Goal: Communication & Community: Answer question/provide support

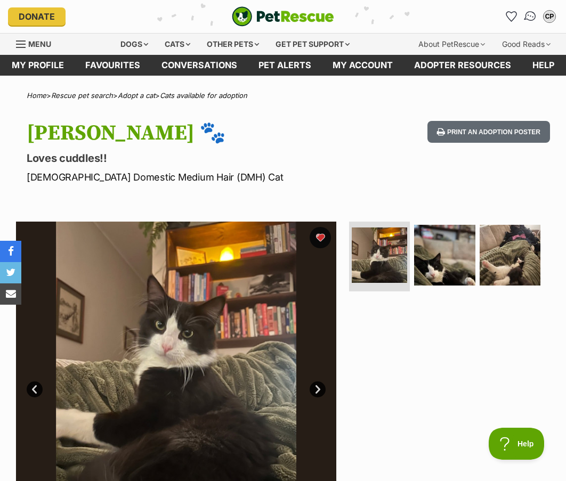
click at [530, 15] on img "Conversations" at bounding box center [531, 17] width 14 height 14
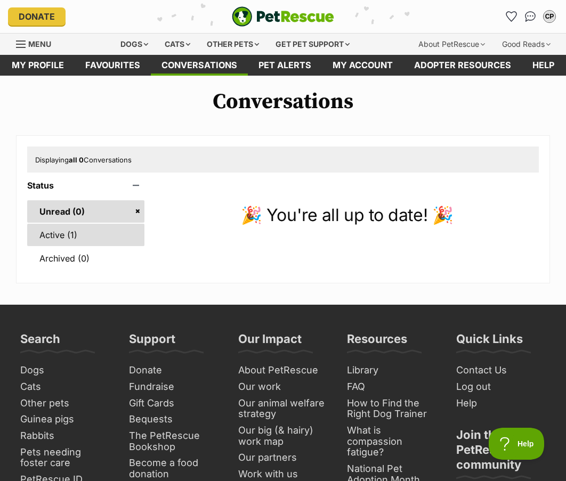
click at [50, 237] on link "Active (1)" at bounding box center [85, 235] width 117 height 22
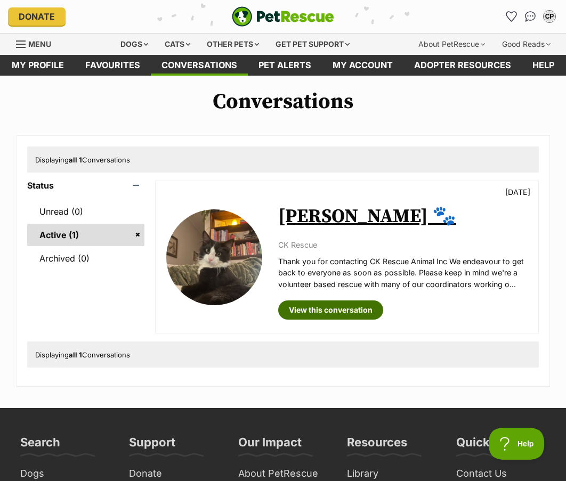
click at [325, 314] on link "View this conversation" at bounding box center [330, 310] width 105 height 19
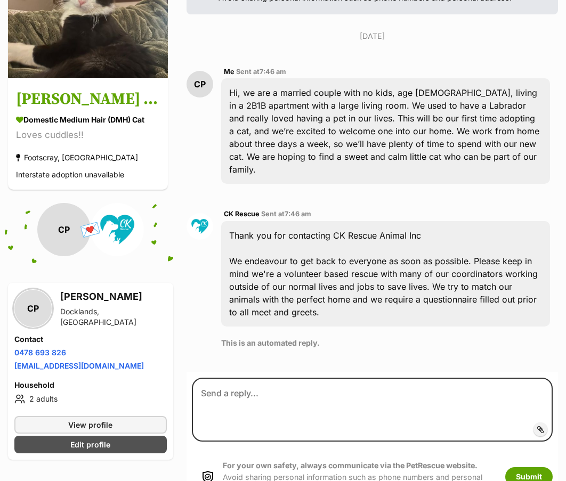
scroll to position [204, 0]
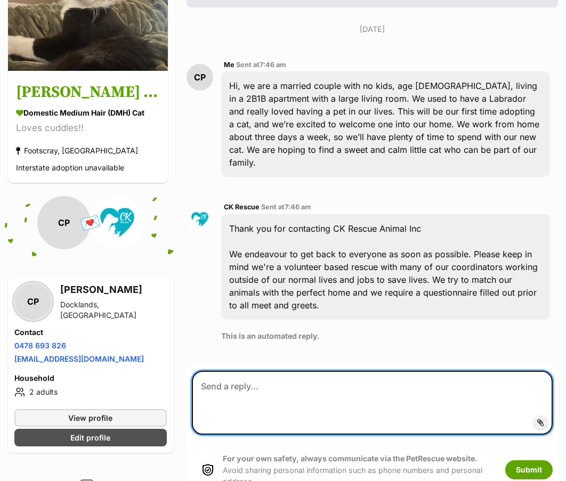
click at [264, 371] on textarea at bounding box center [372, 403] width 361 height 64
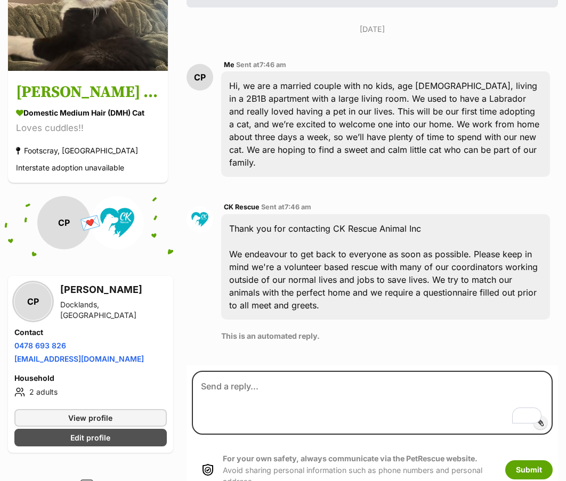
click at [147, 194] on div "Back to all conversations 💌 Conversation participant details CP CP [PERSON_NAME…" at bounding box center [283, 262] width 566 height 754
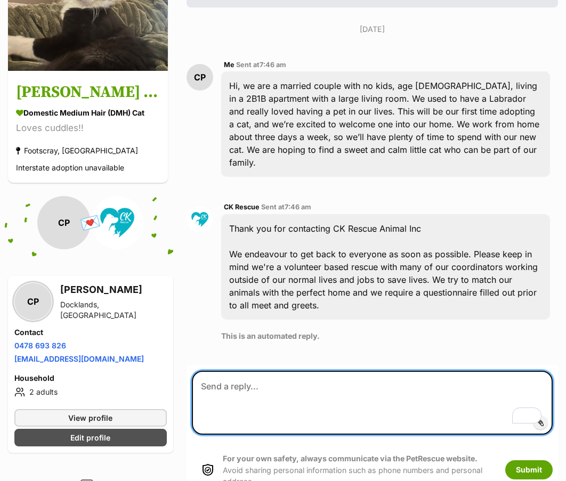
click at [314, 375] on textarea "To enrich screen reader interactions, please activate Accessibility in Grammarl…" at bounding box center [372, 403] width 361 height 64
drag, startPoint x: 304, startPoint y: 356, endPoint x: 182, endPoint y: 342, distance: 122.9
click at [182, 342] on div "Back to all conversations 💌 Conversation participant details CP CP [PERSON_NAME…" at bounding box center [283, 262] width 566 height 754
paste textarea "just following up on my enquiry about adopting a cat. Could you please let me k…"
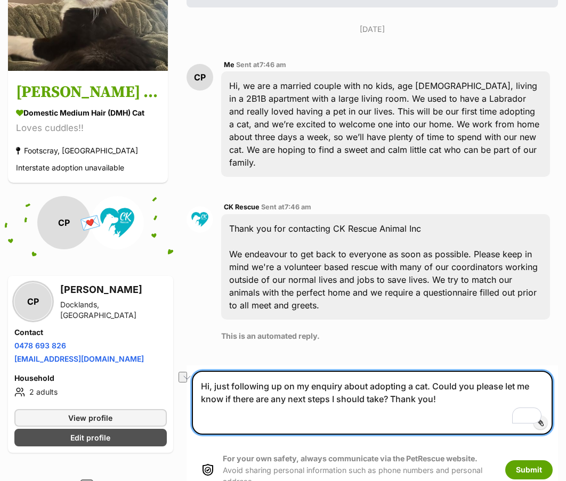
drag, startPoint x: 428, startPoint y: 352, endPoint x: 283, endPoint y: 353, distance: 145.0
click at [283, 371] on textarea "Hi, just following up on my enquiry about adopting a cat. Could you please let …" at bounding box center [372, 403] width 361 height 64
click at [329, 371] on textarea "Hi, just following up. Could you please let me know if there are any next steps…" at bounding box center [372, 403] width 361 height 64
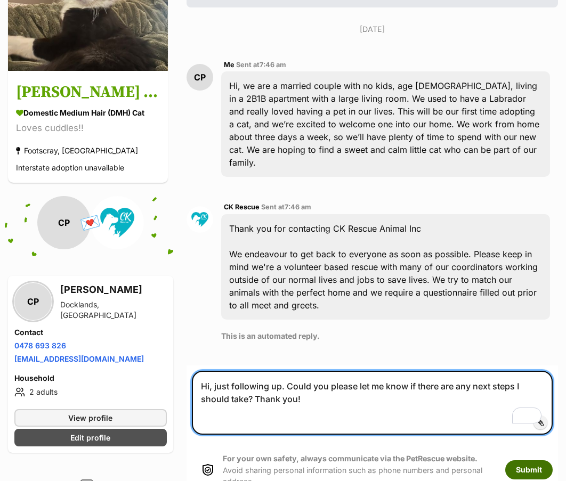
type textarea "Hi, just following up. Could you please let me know if there are any next steps…"
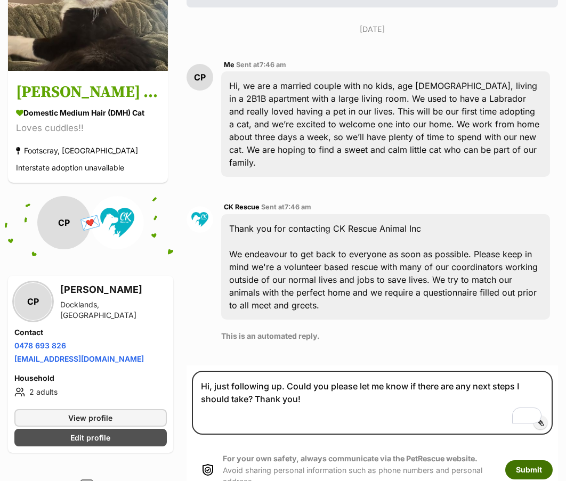
click at [519, 461] on button "Submit" at bounding box center [528, 470] width 47 height 19
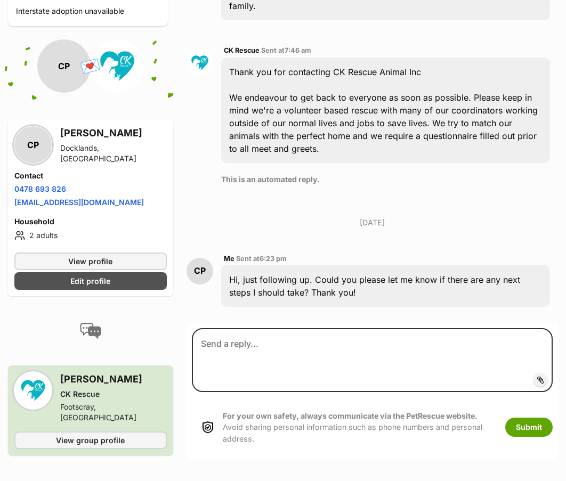
scroll to position [365, 0]
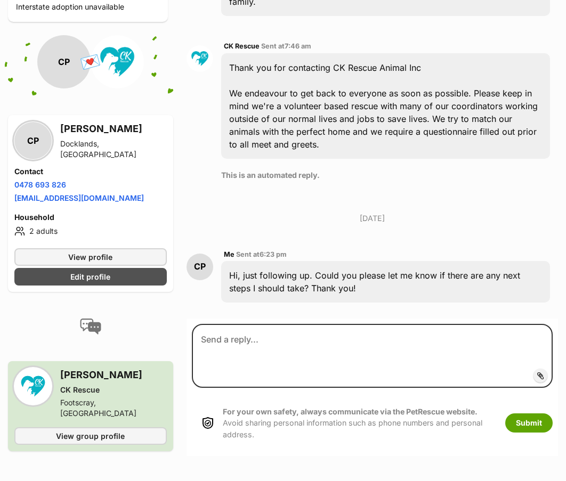
click at [143, 94] on aside "💌 Conversation participant details CP CP Chen Phillis Docklands, VIC Contact Ph…" at bounding box center [90, 256] width 165 height 443
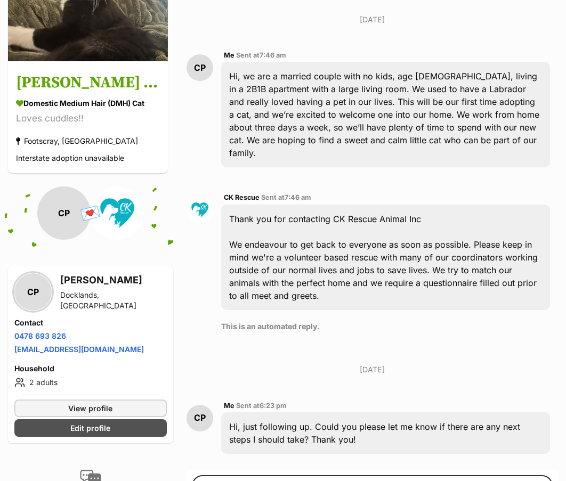
scroll to position [480, 0]
